Goal: Task Accomplishment & Management: Manage account settings

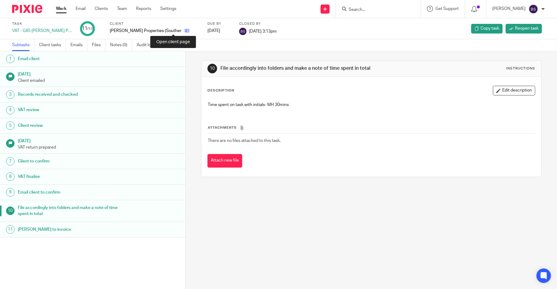
click at [185, 30] on icon at bounding box center [187, 30] width 5 height 5
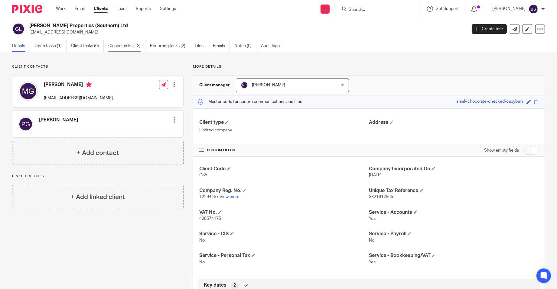
click at [125, 46] on link "Closed tasks (13)" at bounding box center [126, 46] width 37 height 12
